Goal: Communication & Community: Ask a question

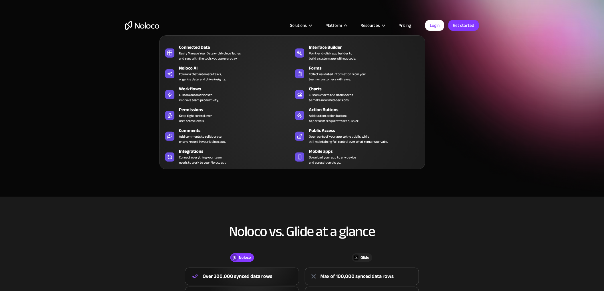
click at [347, 25] on div at bounding box center [345, 25] width 4 height 4
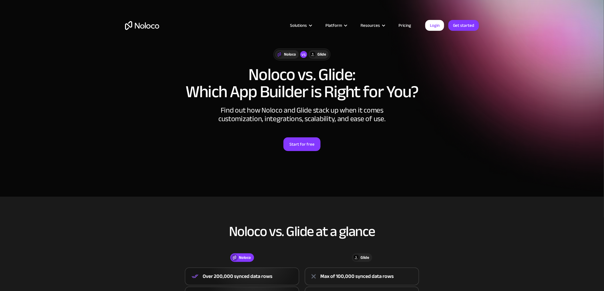
click at [347, 25] on div at bounding box center [345, 25] width 4 height 4
click at [409, 26] on link "Pricing" at bounding box center [404, 25] width 27 height 7
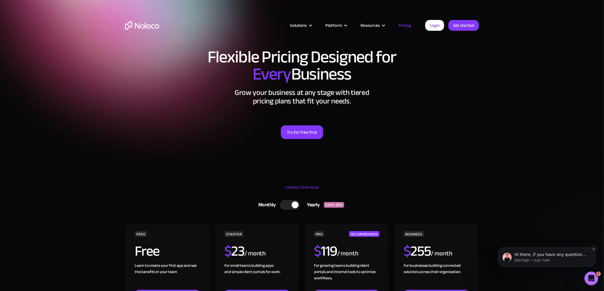
click at [533, 256] on p "Hi there, if you have any questions about our pricing, just let us know! Darragh" at bounding box center [551, 255] width 74 height 6
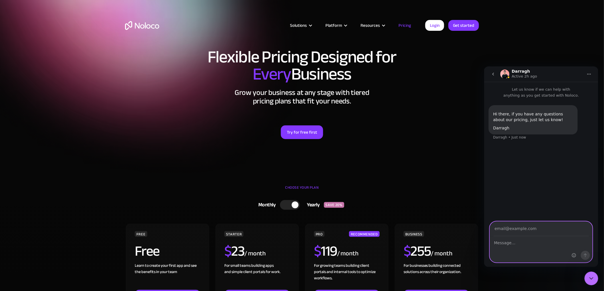
click at [522, 246] on textarea "Message…" at bounding box center [541, 242] width 102 height 10
click at [516, 227] on input "Your email" at bounding box center [540, 229] width 95 height 15
click at [500, 246] on textarea "Message…" at bounding box center [541, 242] width 102 height 10
type textarea "I"
type textarea "Do you have examples of kanban boards"
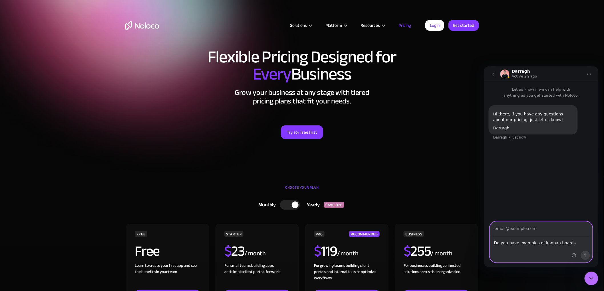
click at [515, 229] on input "Your email" at bounding box center [540, 229] width 95 height 15
type input "glenn.pearson@hiresafesolutions.com"
click at [583, 256] on button "Send a message…" at bounding box center [585, 255] width 9 height 9
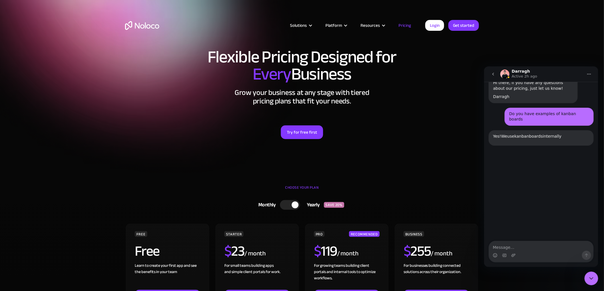
scroll to position [59, 0]
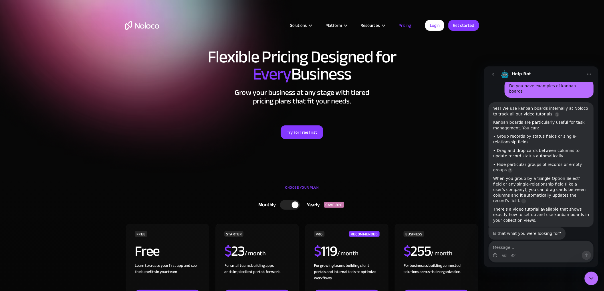
click at [517, 248] on textarea "Message…" at bounding box center [541, 246] width 104 height 10
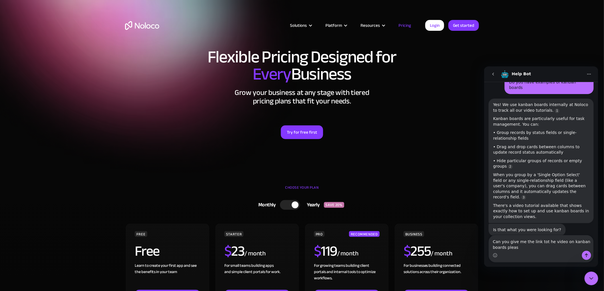
type textarea "Can you give me the link tot he video on kanban boards please"
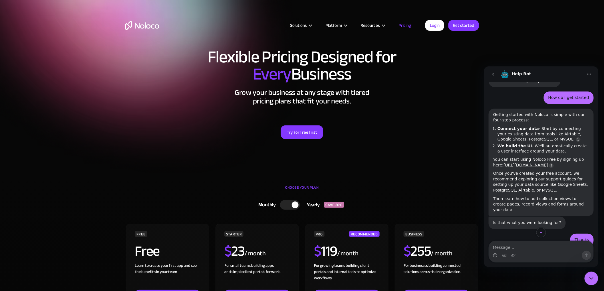
scroll to position [478, 0]
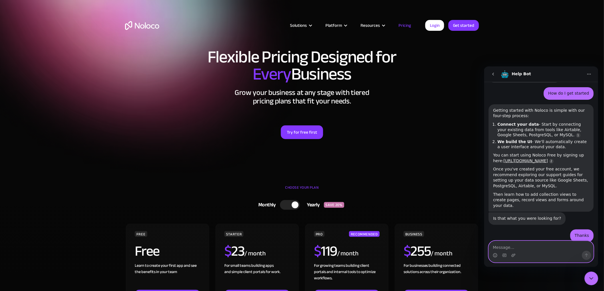
click at [514, 249] on textarea "Message…" at bounding box center [541, 246] width 104 height 10
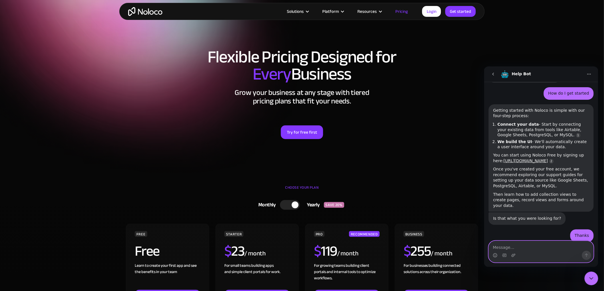
scroll to position [95, 0]
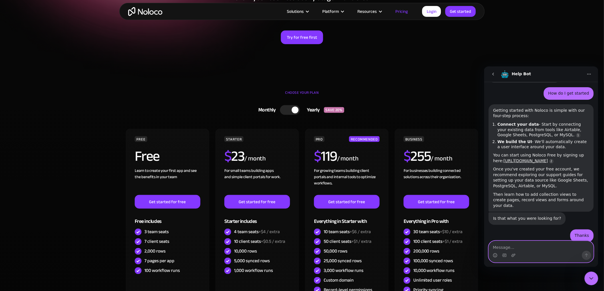
click at [510, 248] on textarea "Message…" at bounding box center [541, 246] width 104 height 10
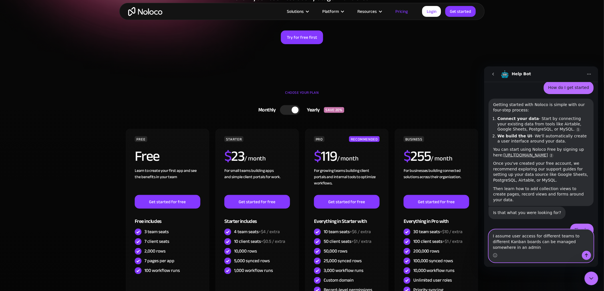
scroll to position [490, 0]
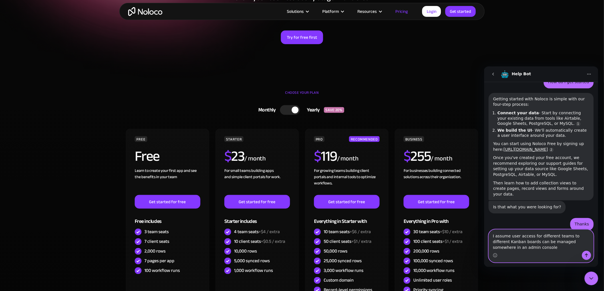
type textarea "I assume user access for different teams to different Kanban boards can be mana…"
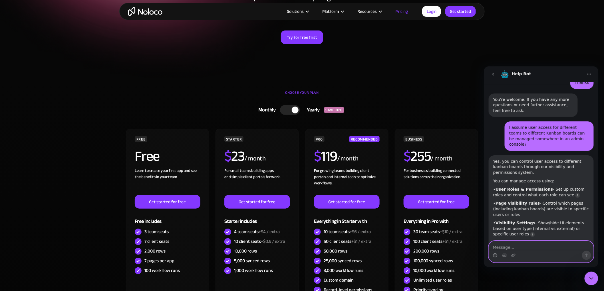
scroll to position [643, 0]
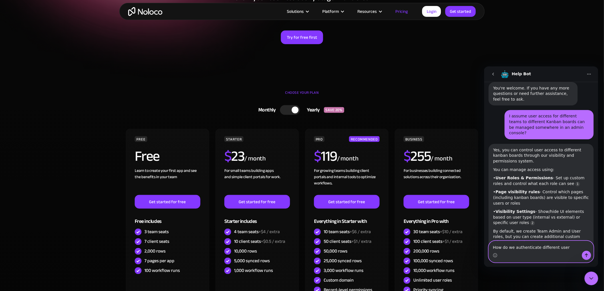
type textarea "How do we authenticate different users"
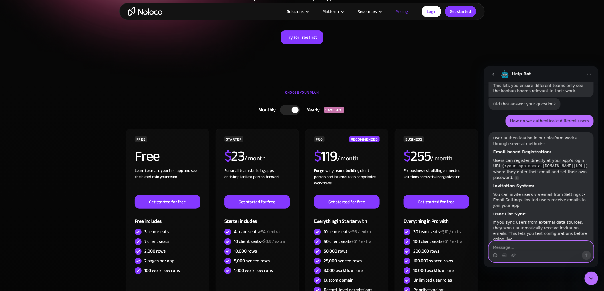
scroll to position [808, 0]
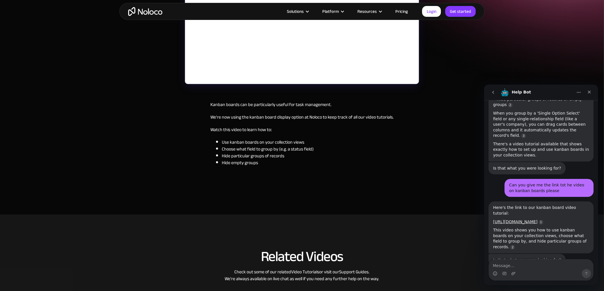
scroll to position [158, 0]
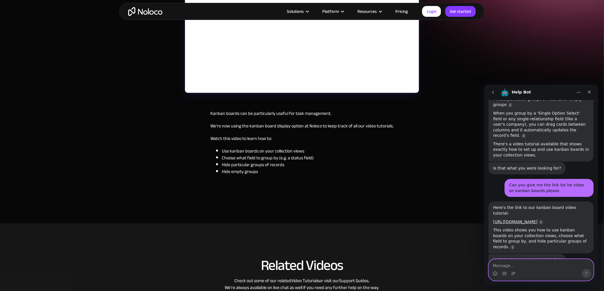
click at [513, 266] on textarea "Message…" at bounding box center [541, 264] width 104 height 10
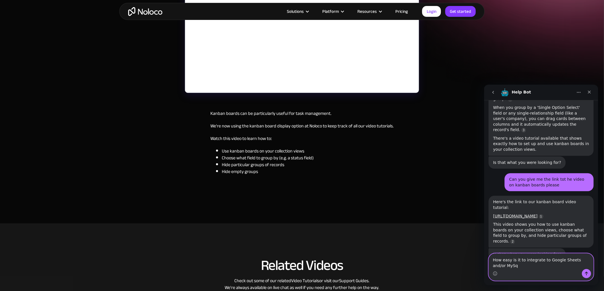
type textarea "How easy is it to integrate to Google Sheets and/or MySql"
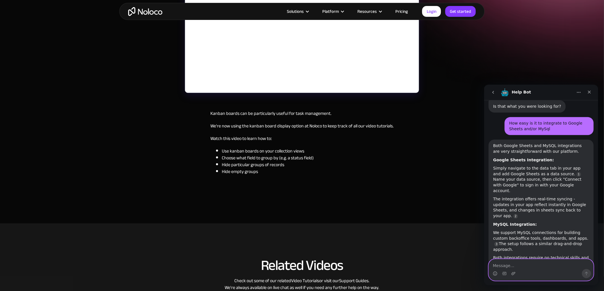
scroll to position [296, 0]
click at [516, 265] on textarea "Message…" at bounding box center [541, 264] width 104 height 10
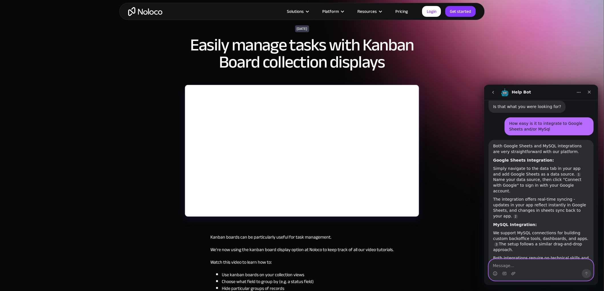
scroll to position [0, 0]
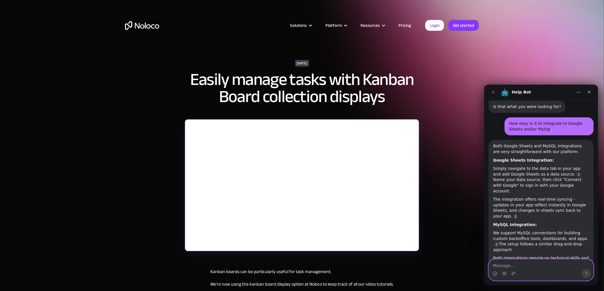
click at [513, 267] on textarea "Message…" at bounding box center [541, 264] width 104 height 10
type textarea "How do I get started"
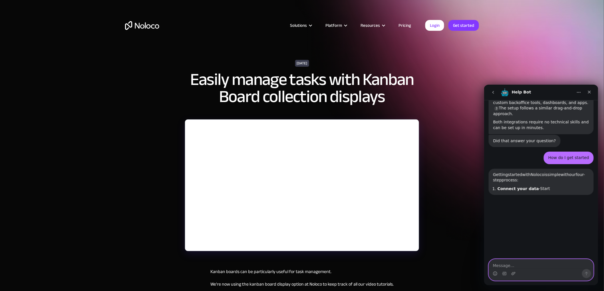
scroll to position [450, 0]
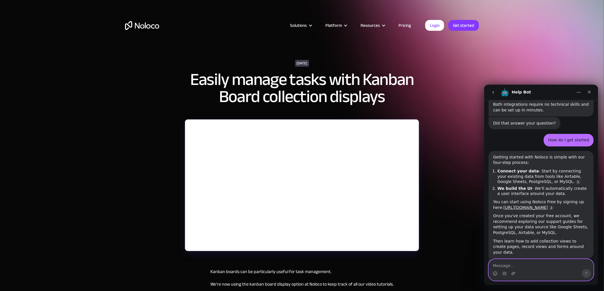
click at [497, 265] on textarea "Message…" at bounding box center [541, 264] width 104 height 10
type textarea "Thanks"
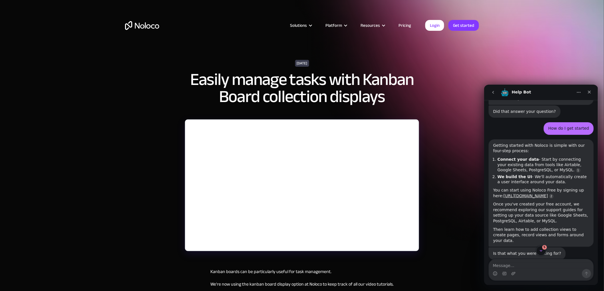
scroll to position [1, 0]
